Goal: Transaction & Acquisition: Obtain resource

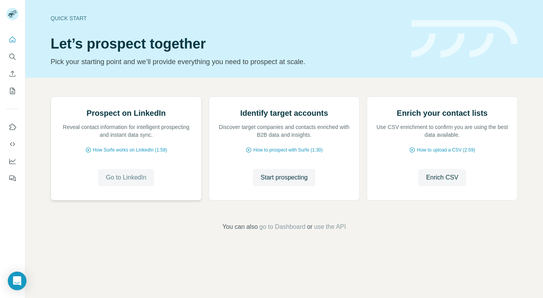
click at [126, 182] on span "Go to LinkedIn" at bounding box center [126, 177] width 40 height 9
click at [14, 41] on icon "Quick start" at bounding box center [13, 40] width 8 height 8
click at [12, 55] on icon "Search" at bounding box center [13, 57] width 8 height 8
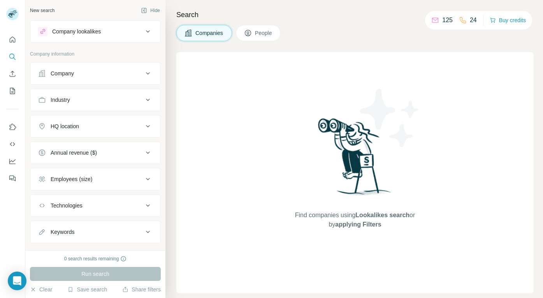
scroll to position [15, 0]
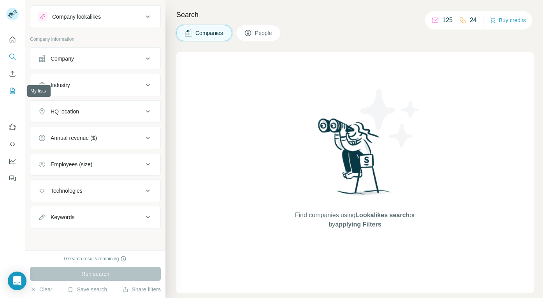
click at [12, 90] on icon "My lists" at bounding box center [13, 91] width 8 height 8
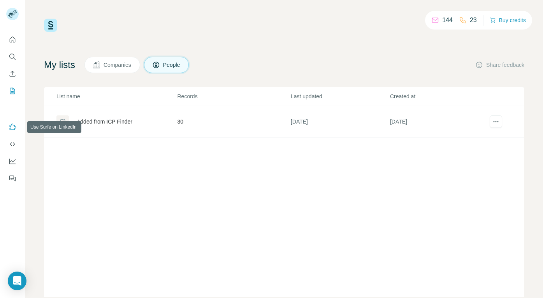
click at [10, 128] on icon "Use Surfe on LinkedIn" at bounding box center [13, 127] width 7 height 6
click at [12, 160] on icon "Dashboard" at bounding box center [13, 162] width 8 height 8
click at [13, 40] on icon "Quick start" at bounding box center [13, 40] width 8 height 8
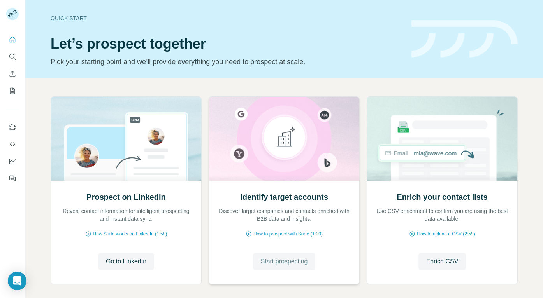
click at [280, 259] on span "Start prospecting" at bounding box center [284, 261] width 47 height 9
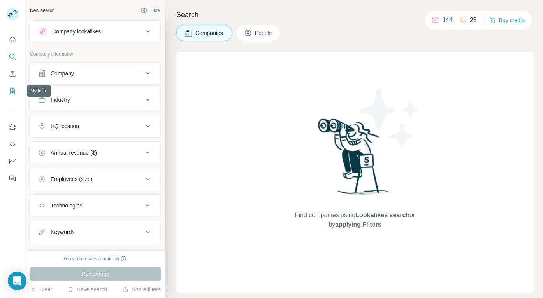
click at [12, 92] on icon "My lists" at bounding box center [13, 91] width 8 height 8
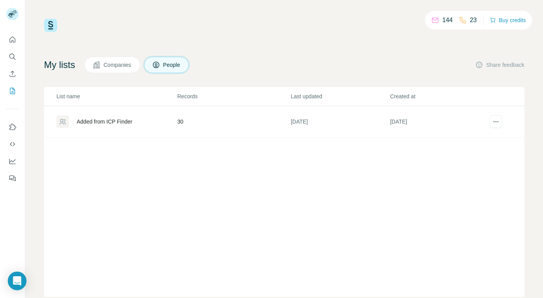
click at [179, 122] on td "30" at bounding box center [233, 122] width 113 height 32
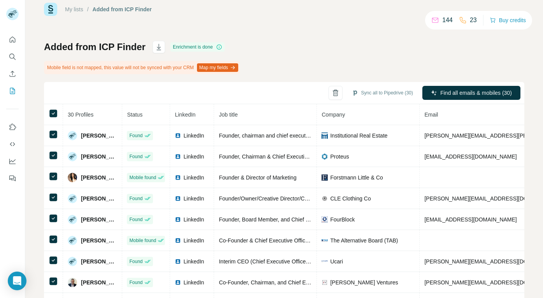
scroll to position [46, 0]
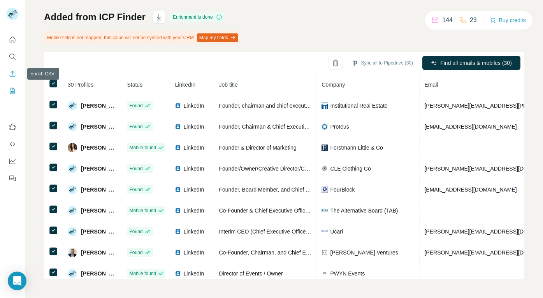
click at [13, 74] on icon "Enrich CSV" at bounding box center [13, 74] width 8 height 8
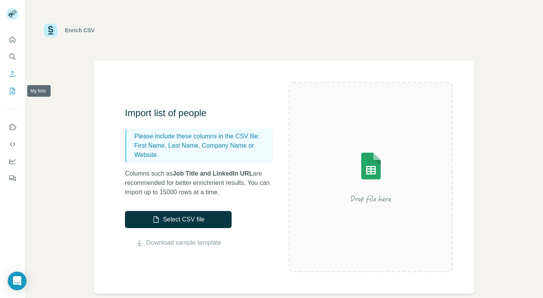
click at [12, 91] on icon "My lists" at bounding box center [13, 91] width 8 height 8
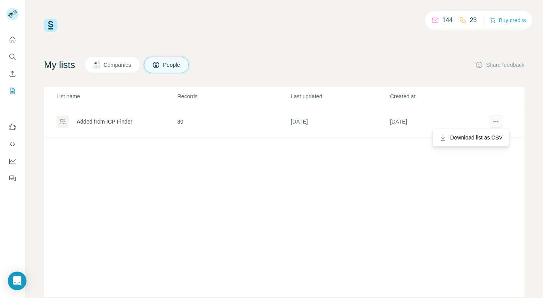
click at [492, 122] on icon "actions" at bounding box center [496, 122] width 8 height 8
click at [482, 140] on span "Download list as CSV" at bounding box center [476, 138] width 53 height 8
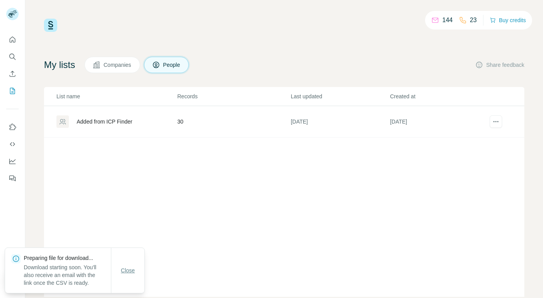
click at [128, 274] on span "Close" at bounding box center [128, 271] width 14 height 8
